Goal: Transaction & Acquisition: Purchase product/service

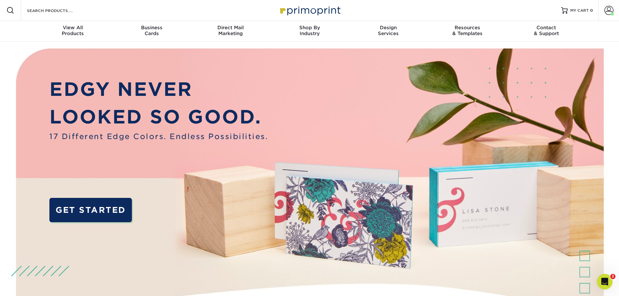
click at [610, 14] on span at bounding box center [609, 10] width 9 height 9
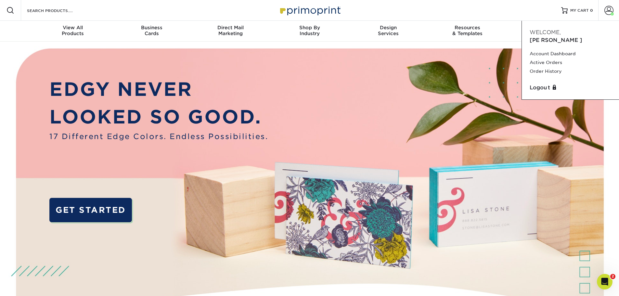
click at [547, 67] on link "Order History" at bounding box center [571, 71] width 82 height 9
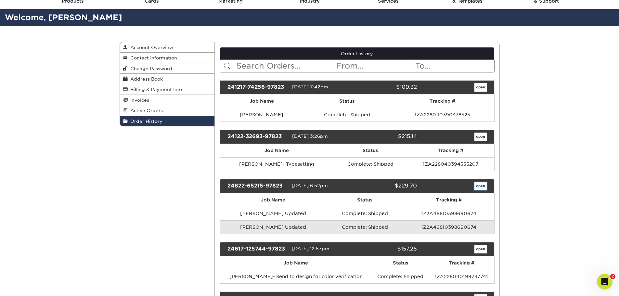
click at [484, 184] on link "open" at bounding box center [481, 186] width 12 height 8
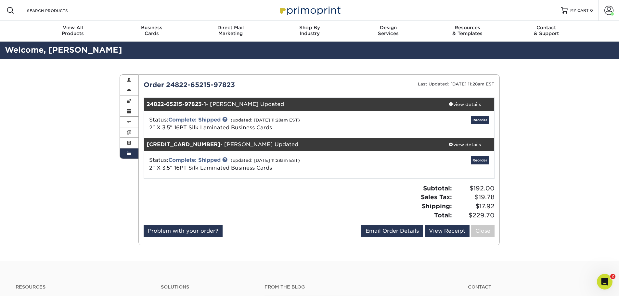
click at [466, 105] on div "view details" at bounding box center [465, 104] width 59 height 7
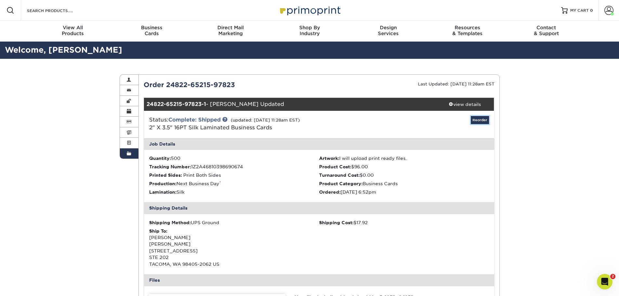
click at [476, 120] on link "Reorder" at bounding box center [480, 120] width 18 height 8
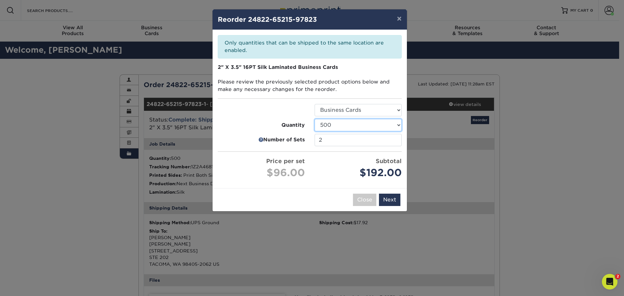
click at [350, 127] on select "25 50 75 100 250 500 1000 2500" at bounding box center [358, 125] width 87 height 12
select select "6237a36b-b046-4ef6-8fed-6cb9c22a5ece"
click at [315, 119] on select "25 50 75 100 250 500 1000 2500" at bounding box center [358, 125] width 87 height 12
click at [349, 143] on input "2" at bounding box center [358, 140] width 87 height 12
click at [395, 138] on input "2" at bounding box center [358, 140] width 87 height 12
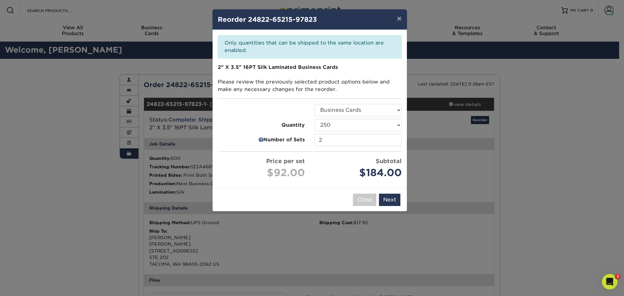
click at [350, 152] on ul "Select Option Business Cards Quantity 25 50 75 100 250 500 1000 2500" at bounding box center [310, 142] width 184 height 76
click at [353, 142] on input "2" at bounding box center [358, 140] width 87 height 12
drag, startPoint x: 321, startPoint y: 138, endPoint x: 307, endPoint y: 140, distance: 14.1
click at [308, 140] on li "Number of Sets 2" at bounding box center [310, 140] width 194 height 12
type input "1"
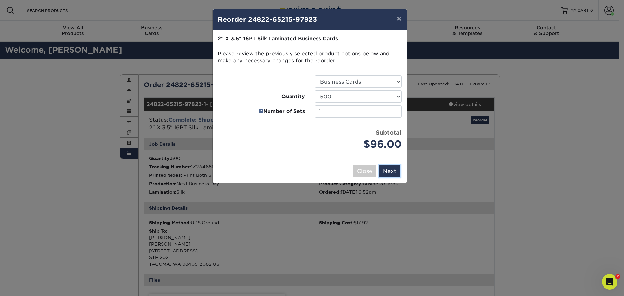
click at [392, 169] on button "Next" at bounding box center [389, 171] width 21 height 12
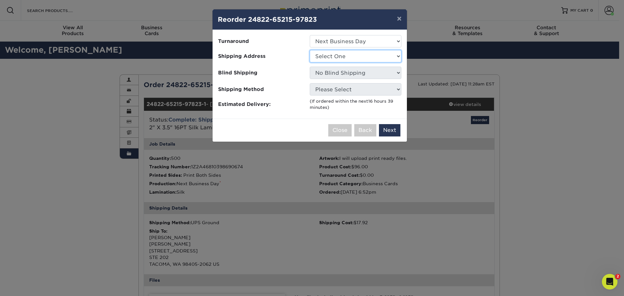
click at [385, 59] on select "Select One Becky Conner Jeff Pickering Michael Penny Lane Financial Office Rose…" at bounding box center [356, 56] width 92 height 12
select select "86918"
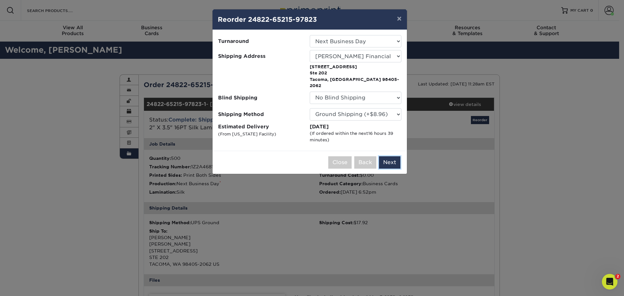
click at [384, 156] on button "Next" at bounding box center [389, 162] width 21 height 12
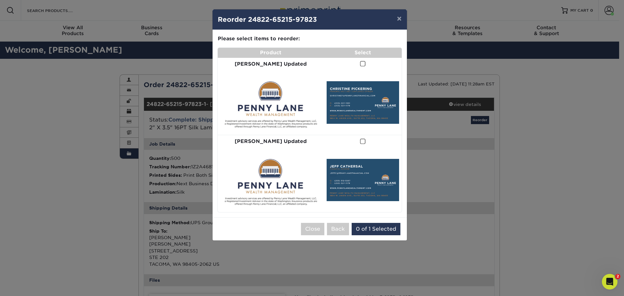
click at [360, 61] on span at bounding box center [363, 64] width 6 height 6
click at [0, 0] on input "checkbox" at bounding box center [0, 0] width 0 height 0
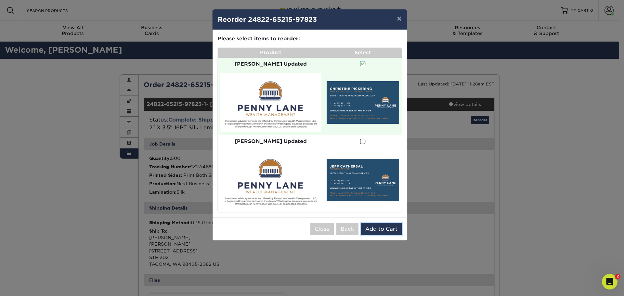
click at [373, 223] on button "Add to Cart" at bounding box center [381, 229] width 41 height 12
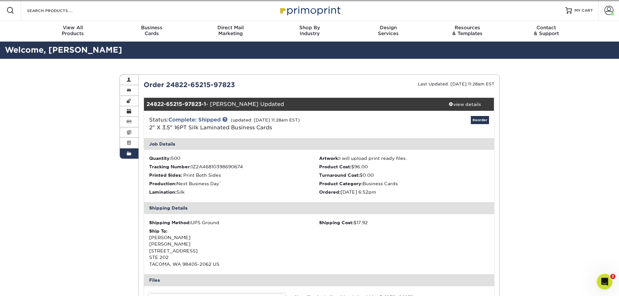
click at [612, 11] on span at bounding box center [609, 10] width 9 height 9
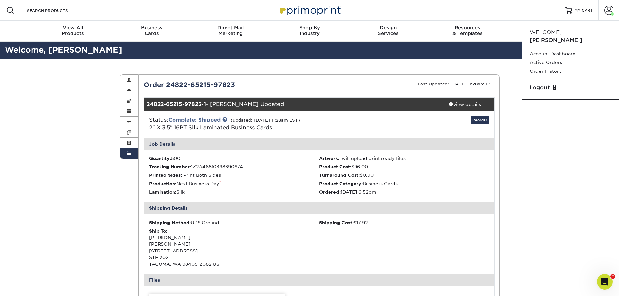
click at [541, 58] on link "Active Orders" at bounding box center [571, 62] width 82 height 9
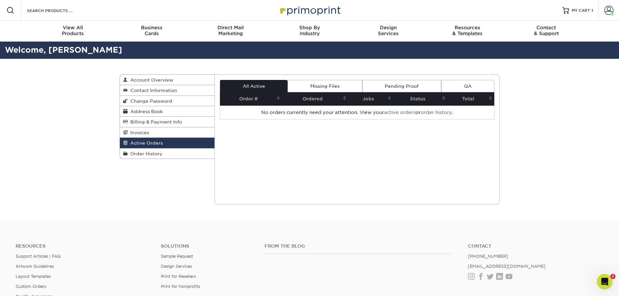
click at [584, 8] on span "MY CART" at bounding box center [581, 11] width 19 height 6
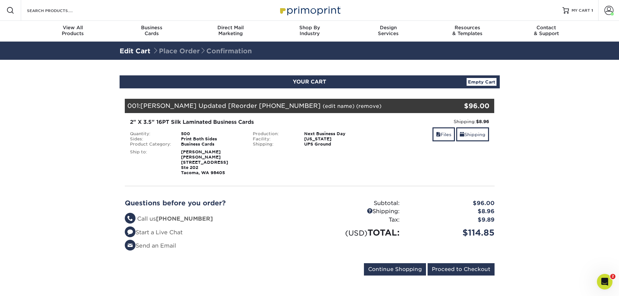
click at [331, 105] on link "(edit name)" at bounding box center [339, 106] width 32 height 6
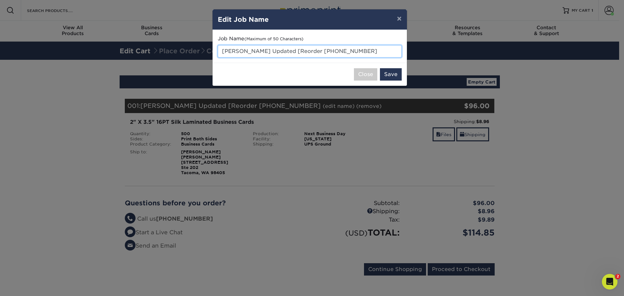
drag, startPoint x: 375, startPoint y: 51, endPoint x: 204, endPoint y: 46, distance: 170.5
click at [204, 46] on div "× Edit Job Name Job Name (Maximum of 50 Characters) Christine Pickering Updated…" at bounding box center [312, 148] width 624 height 296
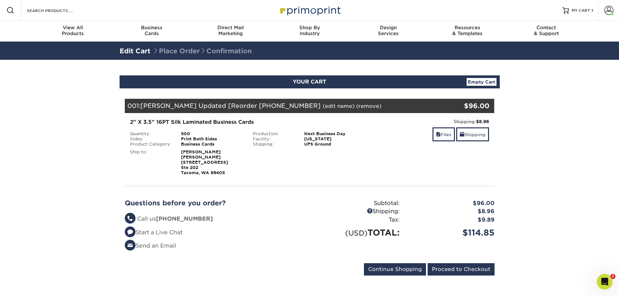
click at [356, 104] on link "(remove)" at bounding box center [368, 106] width 25 height 6
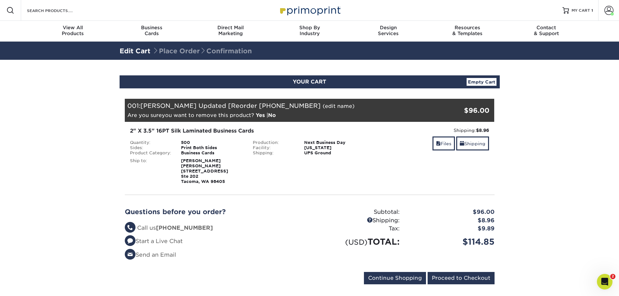
click at [275, 113] on link "No" at bounding box center [272, 115] width 8 height 6
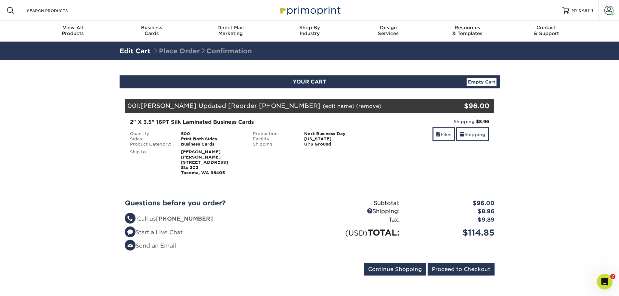
click at [323, 106] on link "(edit name)" at bounding box center [339, 106] width 32 height 6
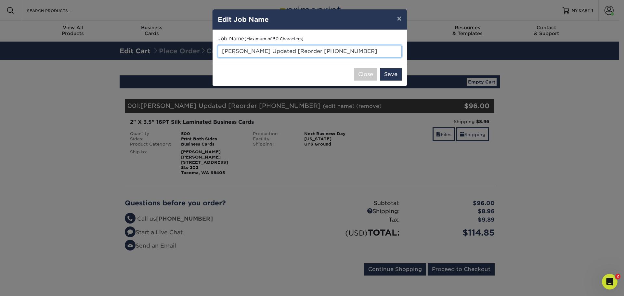
click at [307, 53] on input "Christine Pickering Updated [Reorder 24822-65215-9" at bounding box center [310, 51] width 184 height 12
drag, startPoint x: 374, startPoint y: 52, endPoint x: 225, endPoint y: 56, distance: 148.3
click at [225, 56] on input "Christine Pickering Updated [Reorder 24822-65215-9" at bounding box center [310, 51] width 184 height 12
type input "C"
type input "[PERSON_NAME]"
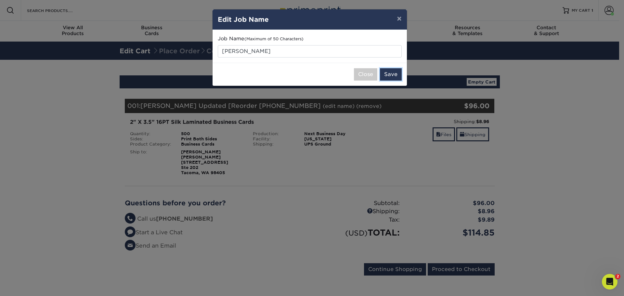
click at [387, 72] on button "Save" at bounding box center [391, 74] width 22 height 12
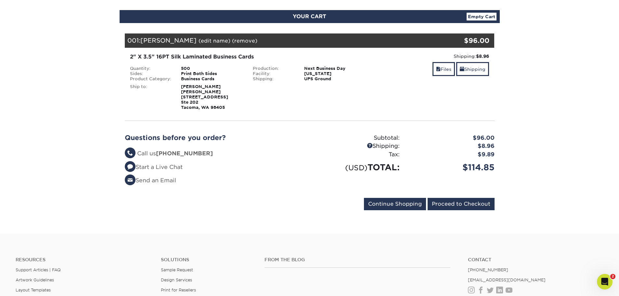
scroll to position [65, 0]
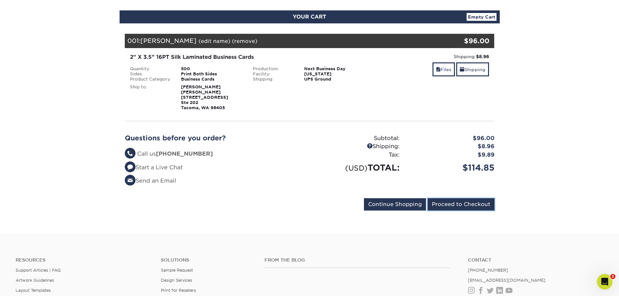
click at [475, 204] on input "Proceed to Checkout" at bounding box center [461, 204] width 67 height 12
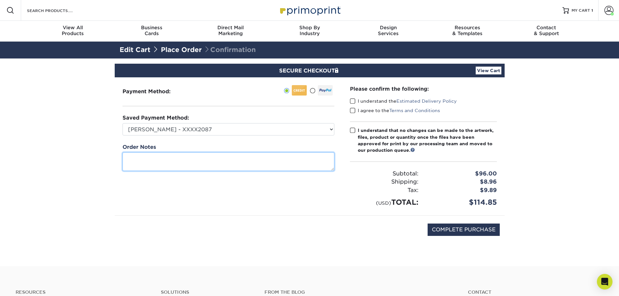
click at [189, 157] on textarea at bounding box center [229, 162] width 212 height 19
click at [234, 166] on textarea "Please change the name to [PERSON_NAME] email is [PERSON_NAME][EMAIL_ADDRESS][D…" at bounding box center [229, 162] width 212 height 19
click at [225, 158] on textarea "Please change the name to [PERSON_NAME] email is [PERSON_NAME][EMAIL_ADDRESS][D…" at bounding box center [229, 162] width 212 height 19
type textarea "Please change the name to [PERSON_NAME] Financial Advisor Email is [PERSON_NAME…"
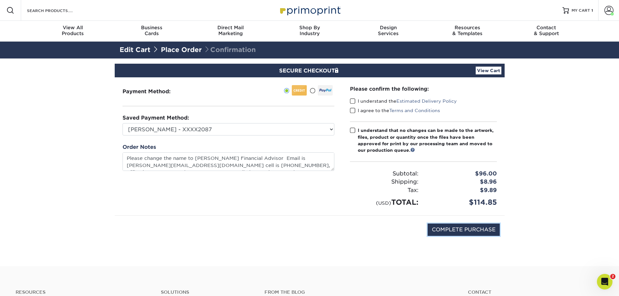
click at [460, 230] on input "COMPLETE PURCHASE" at bounding box center [464, 230] width 72 height 12
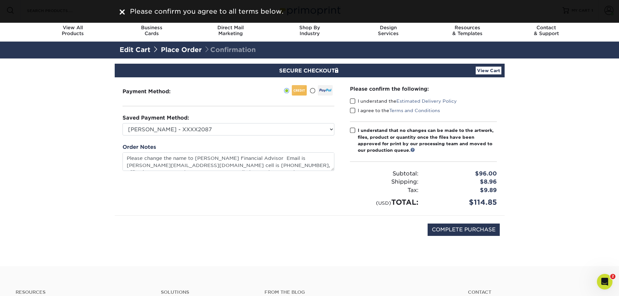
click at [354, 103] on span at bounding box center [353, 101] width 6 height 6
click at [0, 0] on input "I understand the Estimated Delivery Policy" at bounding box center [0, 0] width 0 height 0
click at [353, 113] on span at bounding box center [353, 111] width 6 height 6
click at [0, 0] on input "I agree to the Terms and Conditions" at bounding box center [0, 0] width 0 height 0
click at [353, 130] on span at bounding box center [353, 130] width 6 height 6
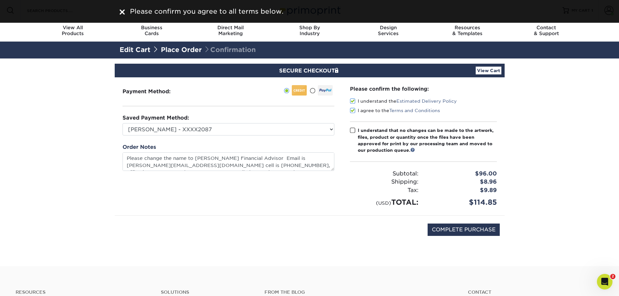
click at [0, 0] on input "I understand that no changes can be made to the artwork, files, product or quan…" at bounding box center [0, 0] width 0 height 0
click at [455, 230] on input "COMPLETE PURCHASE" at bounding box center [464, 230] width 72 height 12
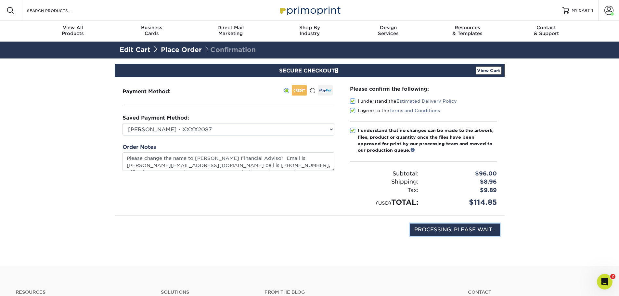
type input "COMPLETE PURCHASE"
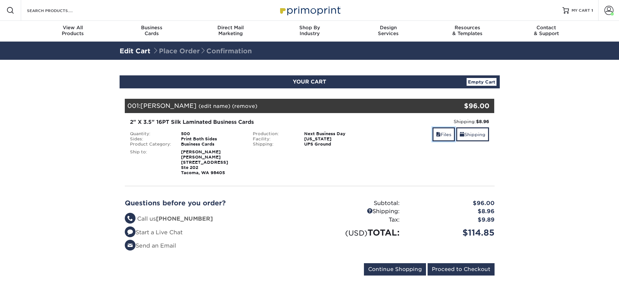
click at [440, 136] on link "Files" at bounding box center [444, 134] width 22 height 14
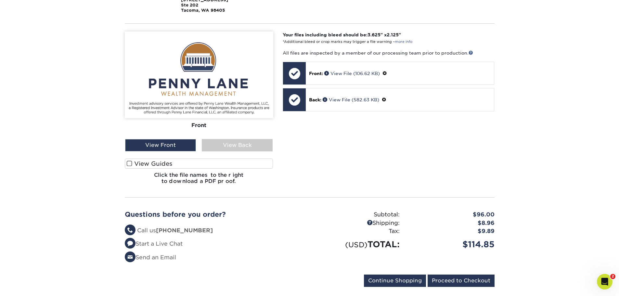
click at [321, 77] on div "Front: View File (106.62 KB)" at bounding box center [400, 73] width 188 height 22
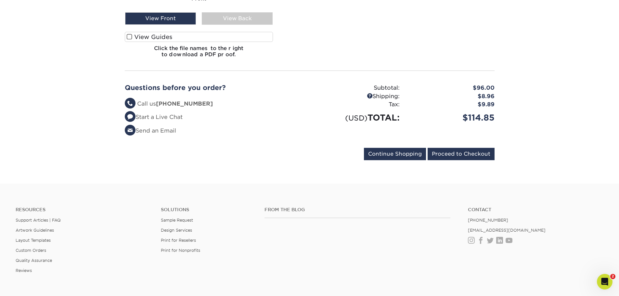
scroll to position [293, 0]
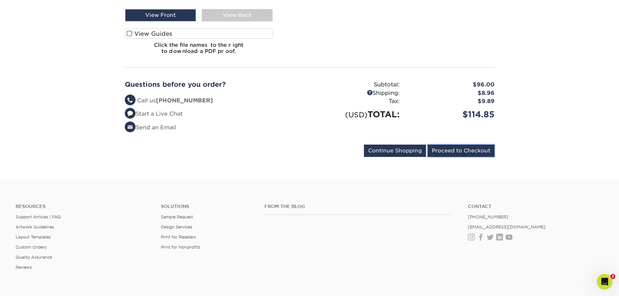
click at [459, 149] on input "Proceed to Checkout" at bounding box center [461, 151] width 67 height 12
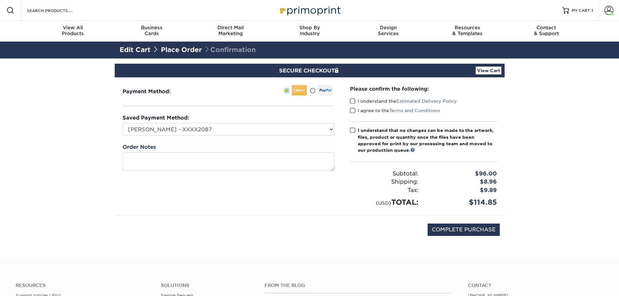
click at [356, 100] on label "I understand the Estimated Delivery Policy" at bounding box center [403, 101] width 107 height 7
click at [0, 0] on input "I understand the Estimated Delivery Policy" at bounding box center [0, 0] width 0 height 0
click at [353, 113] on span at bounding box center [353, 111] width 6 height 6
click at [0, 0] on input "I agree to the Terms and Conditions" at bounding box center [0, 0] width 0 height 0
click at [353, 128] on span at bounding box center [353, 130] width 6 height 6
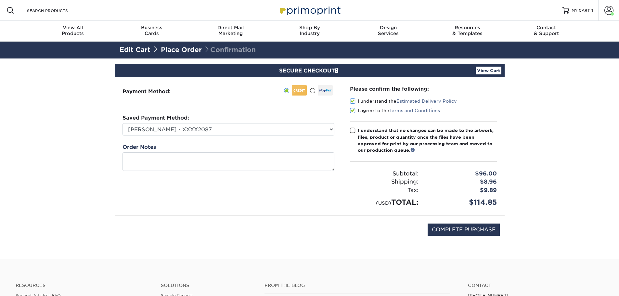
click at [0, 0] on input "I understand that no changes can be made to the artwork, files, product or quan…" at bounding box center [0, 0] width 0 height 0
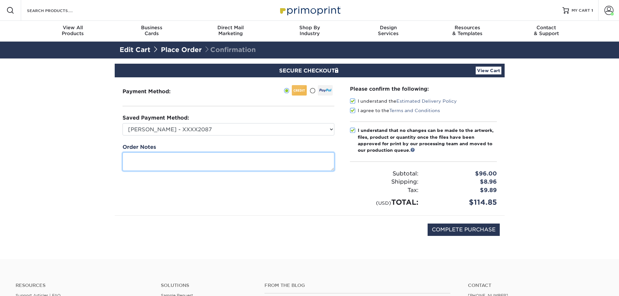
click at [230, 156] on textarea at bounding box center [229, 162] width 212 height 19
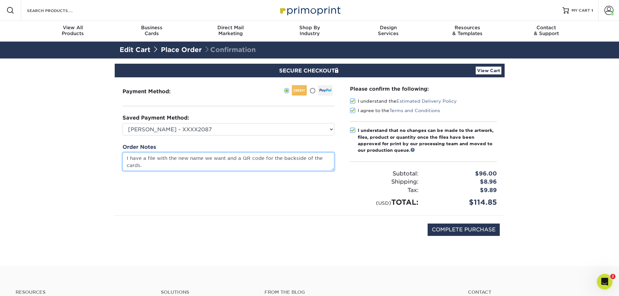
type textarea "I have a file with the new name we want and a QR code for the backside of the c…"
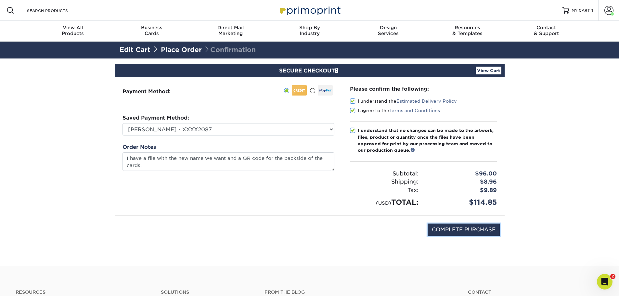
click at [485, 227] on input "COMPLETE PURCHASE" at bounding box center [464, 230] width 72 height 12
click at [357, 237] on div "COMPLETE PURCHASE" at bounding box center [310, 233] width 380 height 35
click at [460, 231] on input "COMPLETE PURCHASE" at bounding box center [464, 230] width 72 height 12
type input "COMPLETE PURCHASE"
click at [609, 11] on span at bounding box center [609, 10] width 9 height 9
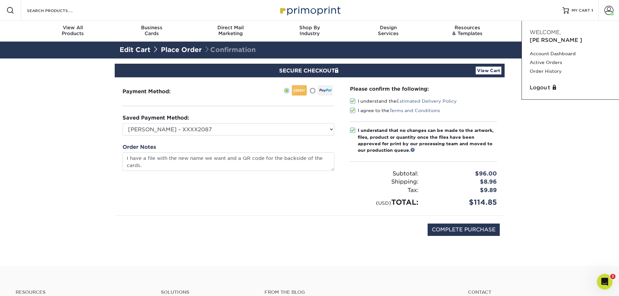
click at [557, 49] on link "Account Dashboard" at bounding box center [571, 53] width 82 height 9
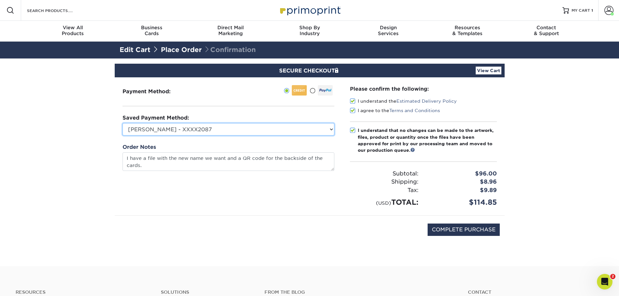
click at [331, 129] on select "[PERSON_NAME] - XXXX2087 Visa - XXXX5974 Visa - XXXX5123 Visa - XXXX0926 [PERSO…" at bounding box center [229, 129] width 212 height 12
select select
click at [123, 123] on select "[PERSON_NAME] - XXXX2087 Visa - XXXX5974 Visa - XXXX5123 Visa - XXXX0926 [PERSO…" at bounding box center [229, 129] width 212 height 12
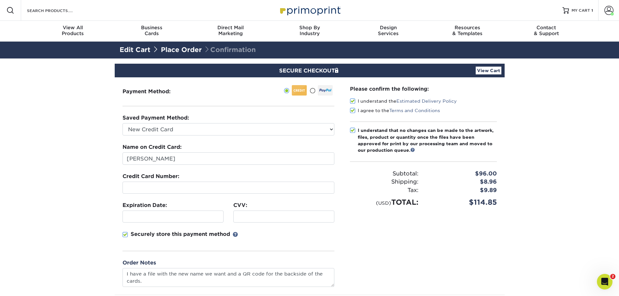
click at [54, 203] on section "SECURE CHECKOUT View Cart Payment Method: Saved Payment Method:" at bounding box center [309, 202] width 619 height 287
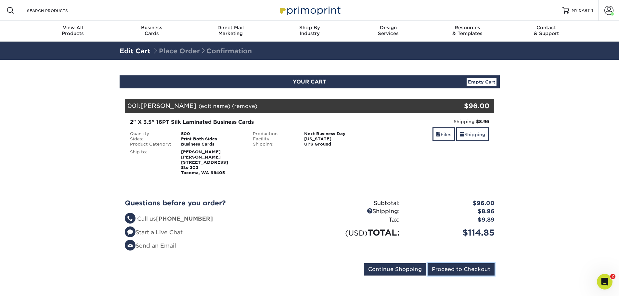
click at [449, 274] on input "Proceed to Checkout" at bounding box center [461, 269] width 67 height 12
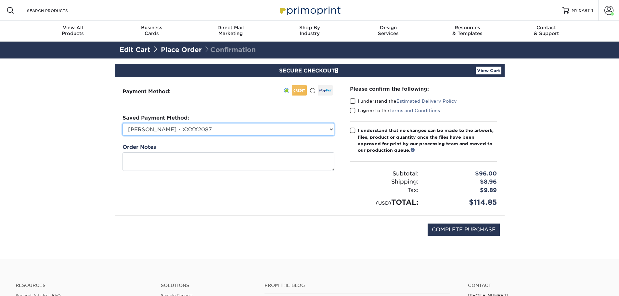
click at [291, 130] on select "[PERSON_NAME] - XXXX2087 Visa - XXXX5974 Visa - XXXX5123 Visa - XXXX0926 [PERSO…" at bounding box center [229, 129] width 212 height 12
select select
click at [123, 123] on select "[PERSON_NAME] - XXXX2087 Visa - XXXX5974 Visa - XXXX5123 Visa - XXXX0926 [PERSO…" at bounding box center [229, 129] width 212 height 12
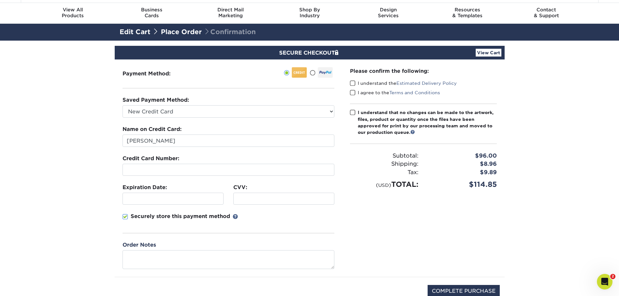
scroll to position [33, 0]
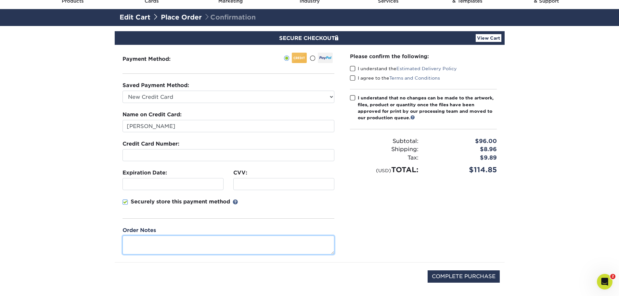
drag, startPoint x: 137, startPoint y: 239, endPoint x: 137, endPoint y: 232, distance: 7.8
click at [137, 239] on textarea at bounding box center [229, 245] width 212 height 19
type textarea "I have a file to send to you with the changes and QR code we want on the cards"
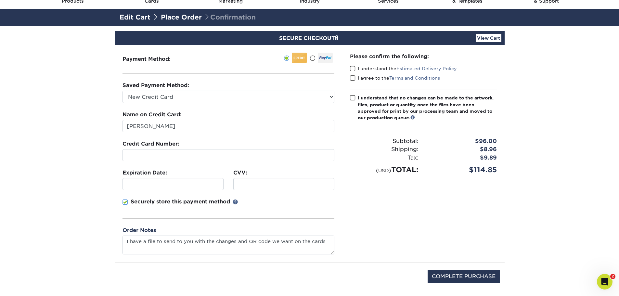
click at [354, 68] on span at bounding box center [353, 69] width 6 height 6
click at [0, 0] on input "I understand the Estimated Delivery Policy" at bounding box center [0, 0] width 0 height 0
click at [352, 75] on span at bounding box center [353, 78] width 6 height 6
click at [0, 0] on input "I agree to the Terms and Conditions" at bounding box center [0, 0] width 0 height 0
click at [351, 97] on span at bounding box center [353, 98] width 6 height 6
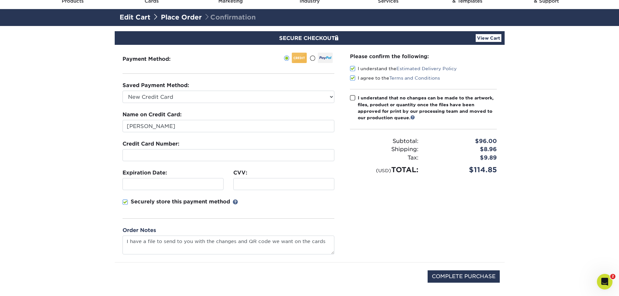
click at [0, 0] on input "I understand that no changes can be made to the artwork, files, product or quan…" at bounding box center [0, 0] width 0 height 0
click at [471, 277] on input "COMPLETE PURCHASE" at bounding box center [464, 277] width 72 height 12
type input "PROCESSING, PLEASE WAIT..."
